Goal: Task Accomplishment & Management: Complete application form

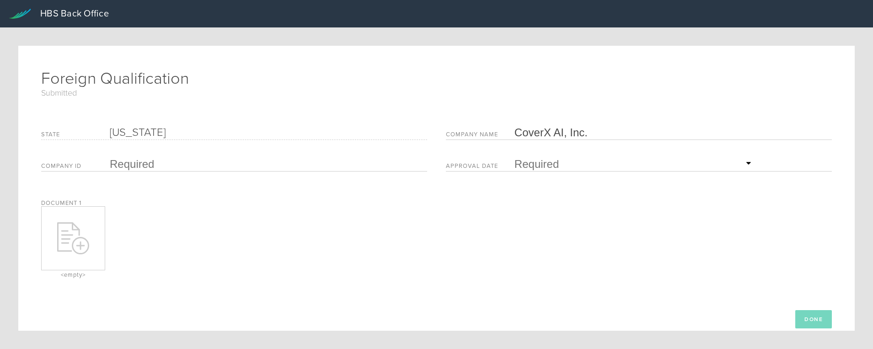
click at [120, 165] on input "text" at bounding box center [266, 164] width 313 height 14
type input "F25000005025"
click at [530, 165] on input "text" at bounding box center [634, 164] width 240 height 14
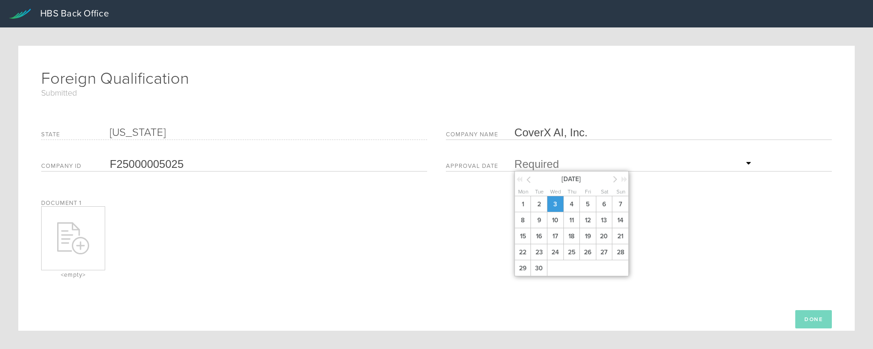
click at [554, 202] on span "3" at bounding box center [555, 204] width 16 height 16
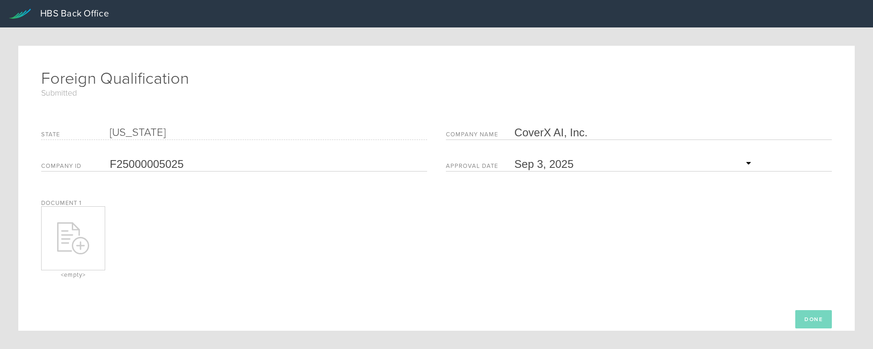
click at [82, 231] on icon at bounding box center [73, 238] width 32 height 32
type input "C:\fakepath\Approved FL FQ.pdf"
click at [807, 316] on button "Done" at bounding box center [813, 319] width 37 height 18
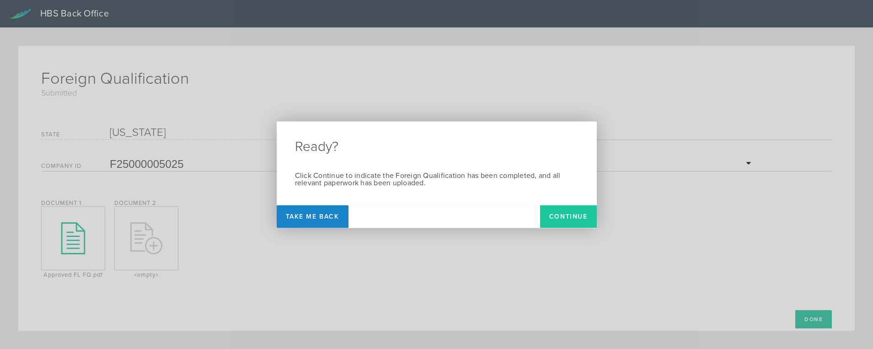
click at [566, 215] on button "Continue" at bounding box center [568, 216] width 57 height 23
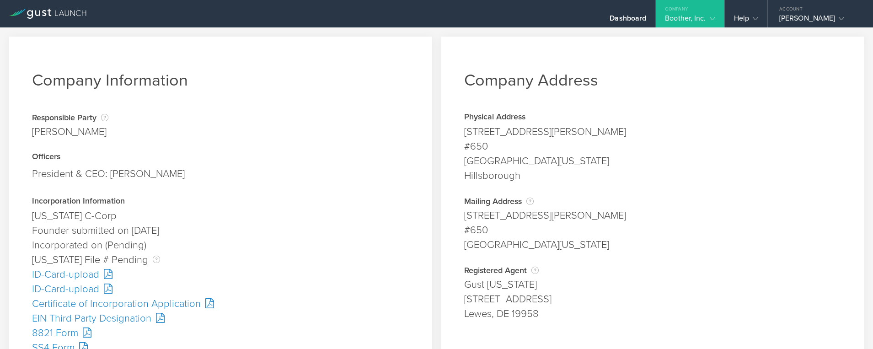
click at [98, 298] on div "Certificate of Incorporation Application" at bounding box center [220, 303] width 377 height 15
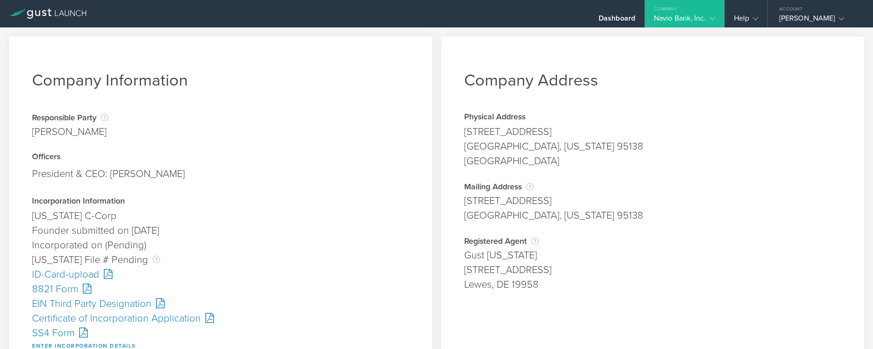
click at [57, 330] on div "SS4 Form" at bounding box center [220, 333] width 377 height 15
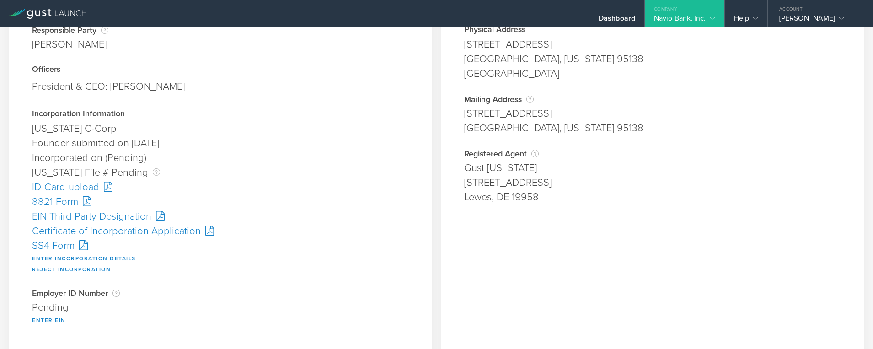
scroll to position [91, 0]
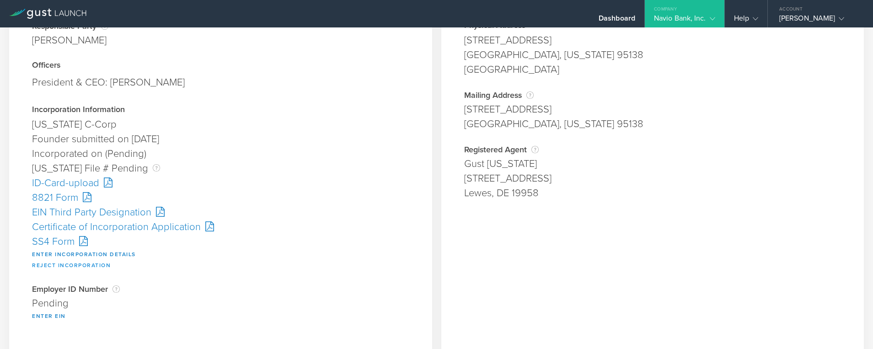
click at [74, 266] on button "Reject Incorporation" at bounding box center [71, 265] width 79 height 11
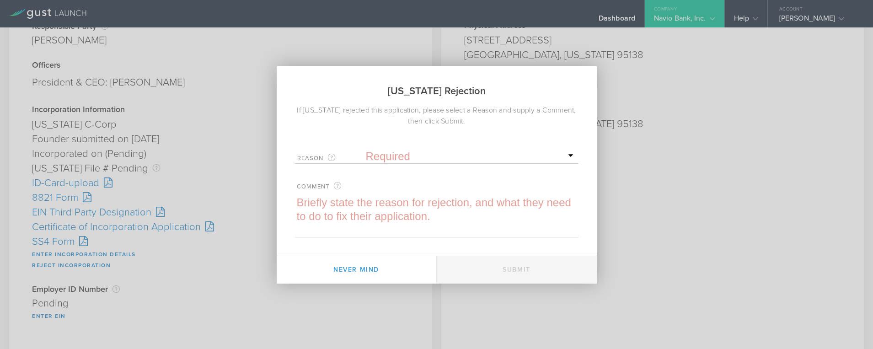
click at [390, 158] on select "Required Name was invalid Signature was invalid Other invalid reason" at bounding box center [471, 156] width 210 height 14
select select "name"
click at [366, 149] on select "Required Name was invalid Signature was invalid Other invalid reason" at bounding box center [471, 156] width 210 height 14
click at [327, 200] on textarea at bounding box center [436, 216] width 283 height 41
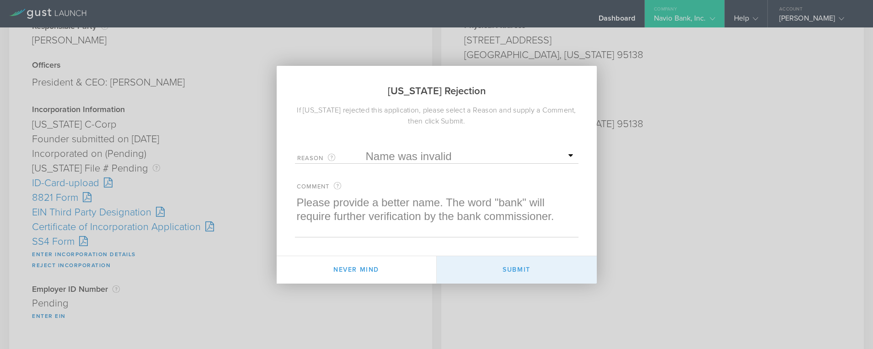
type textarea "Please provide a better name. The word "bank" will require further verification…"
click at [512, 271] on button "Submit" at bounding box center [517, 269] width 160 height 27
